Goal: Find specific page/section: Find specific page/section

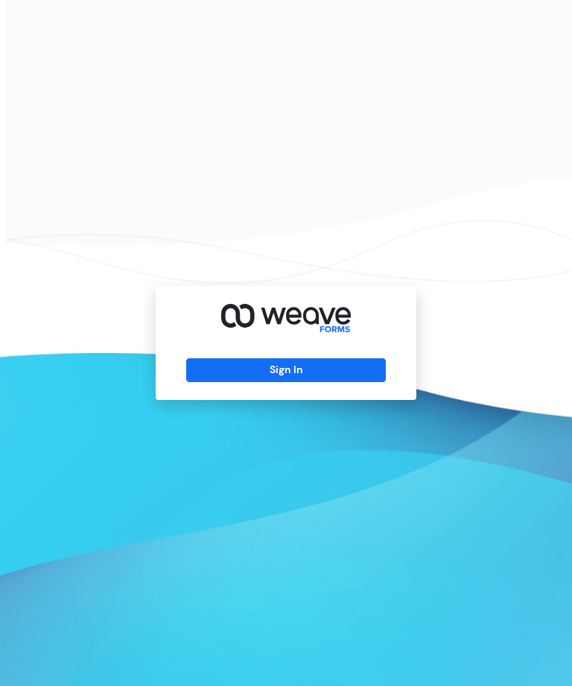
click at [319, 382] on button "Sign In" at bounding box center [285, 370] width 199 height 24
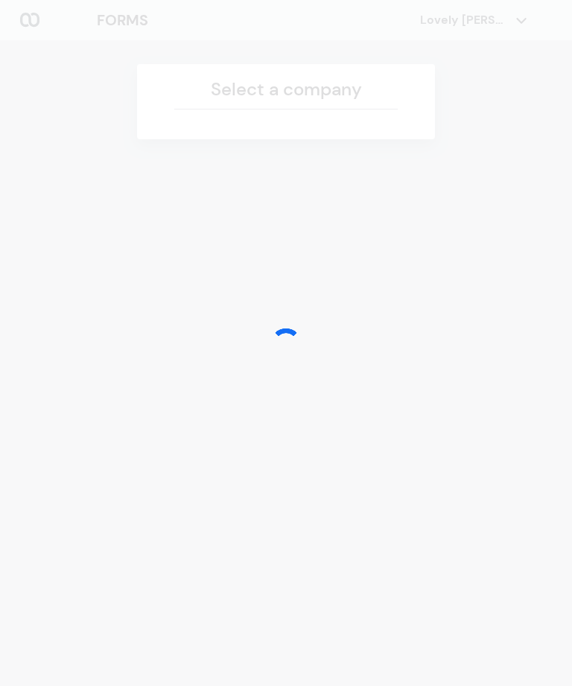
click at [336, 106] on div at bounding box center [286, 343] width 572 height 686
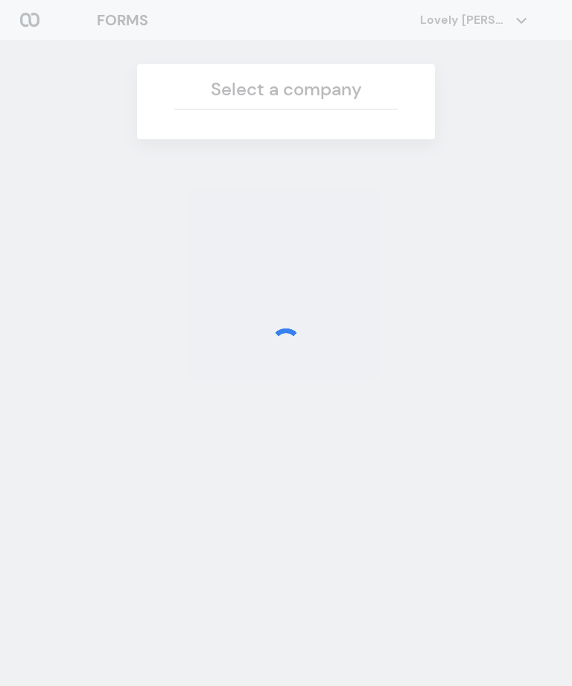
click at [351, 401] on div at bounding box center [286, 343] width 572 height 686
